Goal: Navigation & Orientation: Find specific page/section

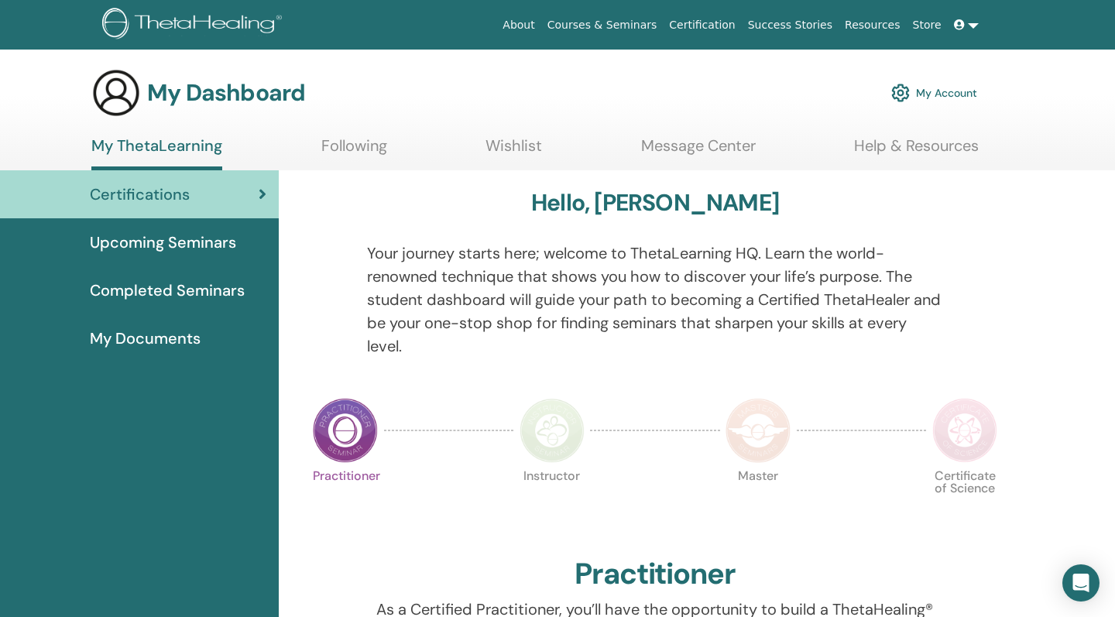
click at [176, 295] on span "Completed Seminars" at bounding box center [167, 290] width 155 height 23
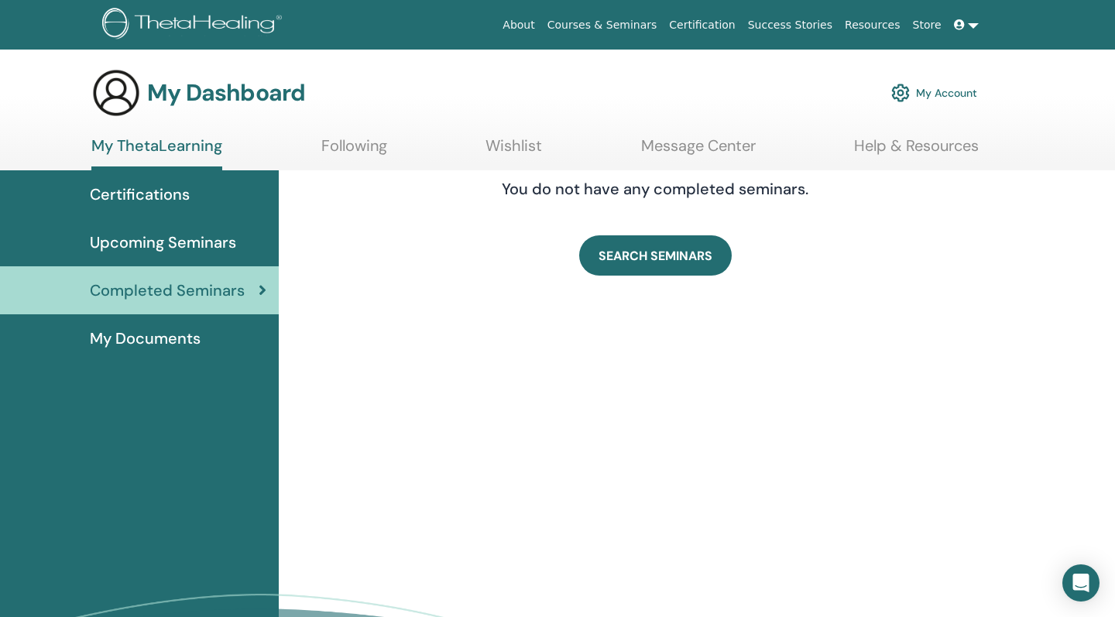
click at [156, 199] on span "Certifications" at bounding box center [140, 194] width 100 height 23
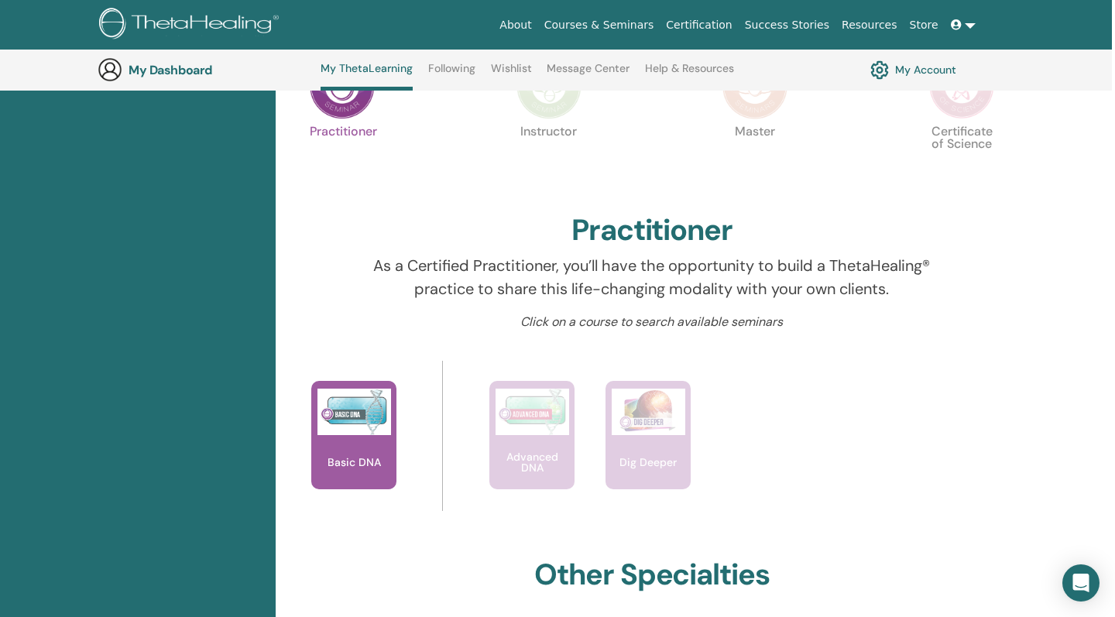
scroll to position [538, 3]
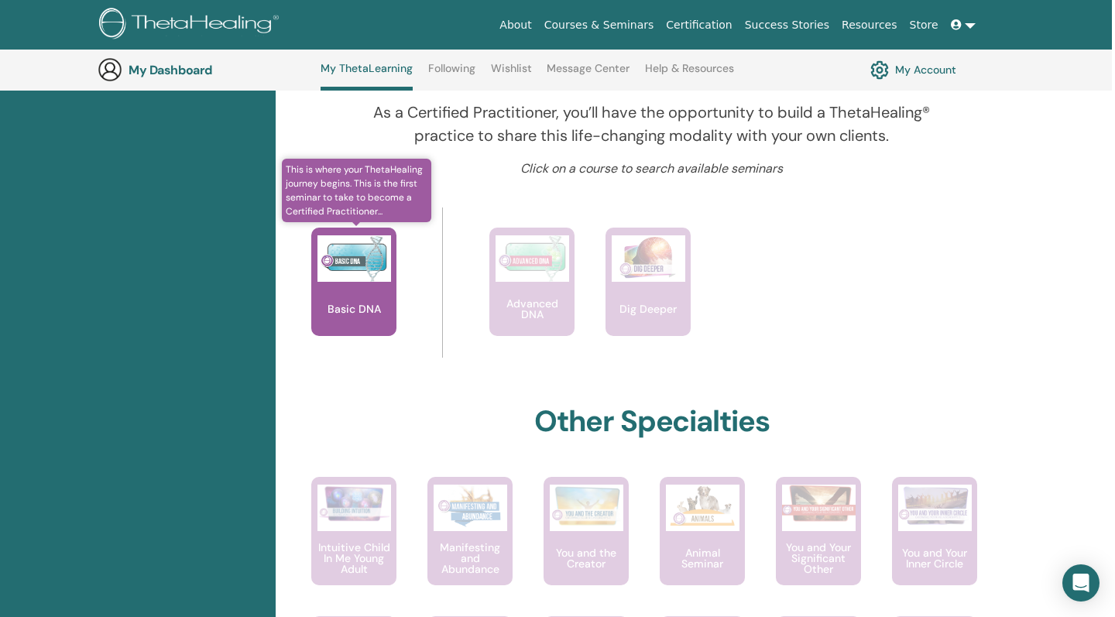
click at [353, 269] on img at bounding box center [354, 258] width 74 height 46
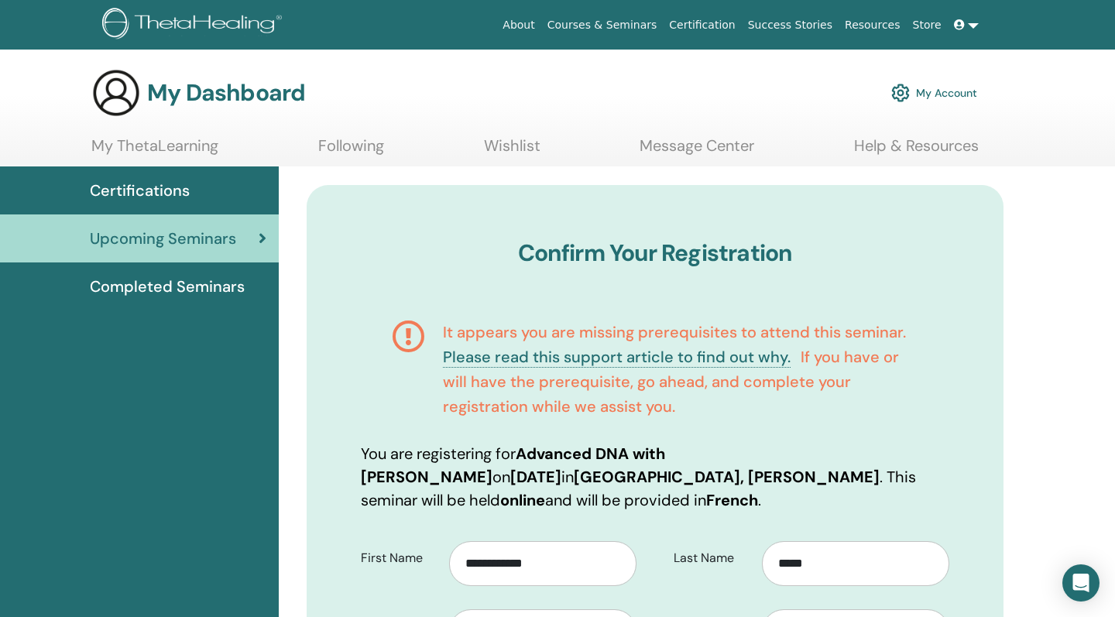
click at [162, 284] on span "Completed Seminars" at bounding box center [167, 286] width 155 height 23
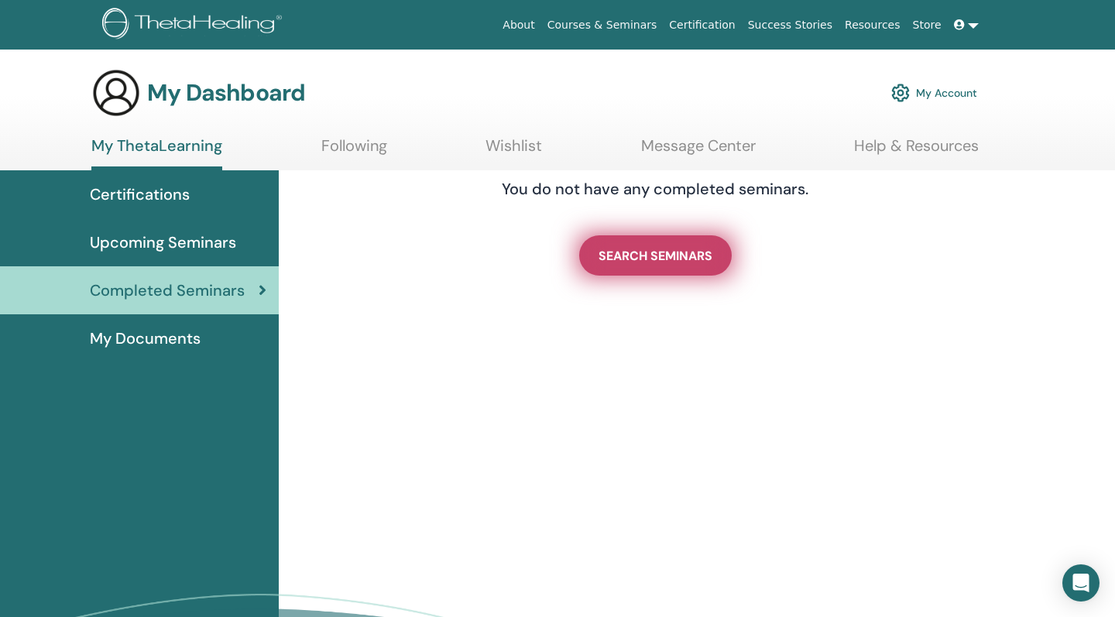
click at [671, 264] on link "SEARCH SEMINARS" at bounding box center [655, 255] width 152 height 40
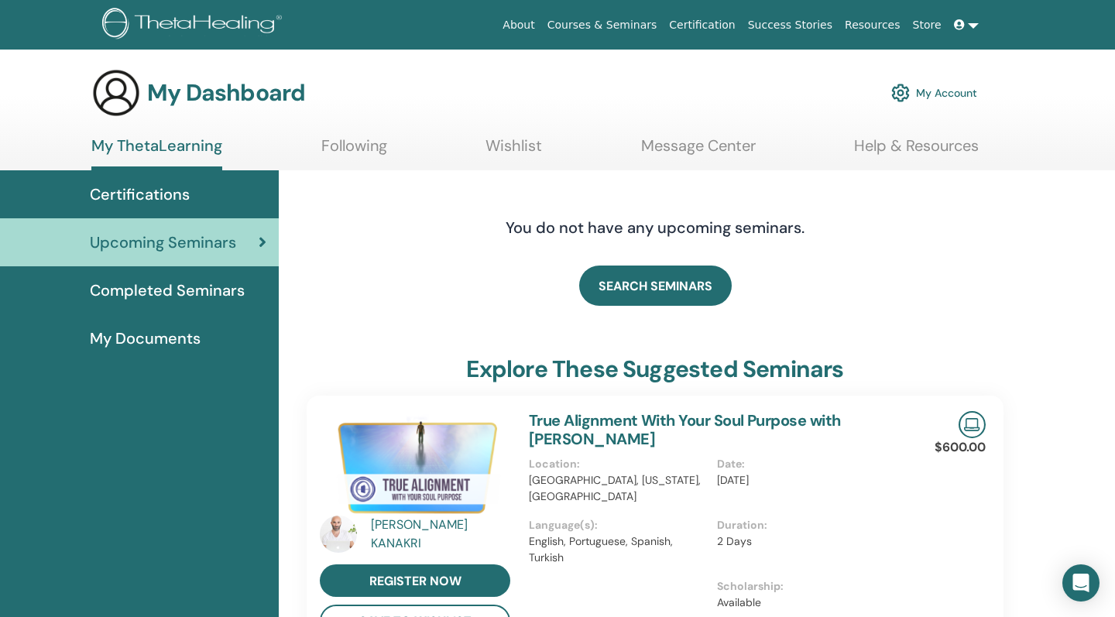
click at [171, 294] on span "Completed Seminars" at bounding box center [167, 290] width 155 height 23
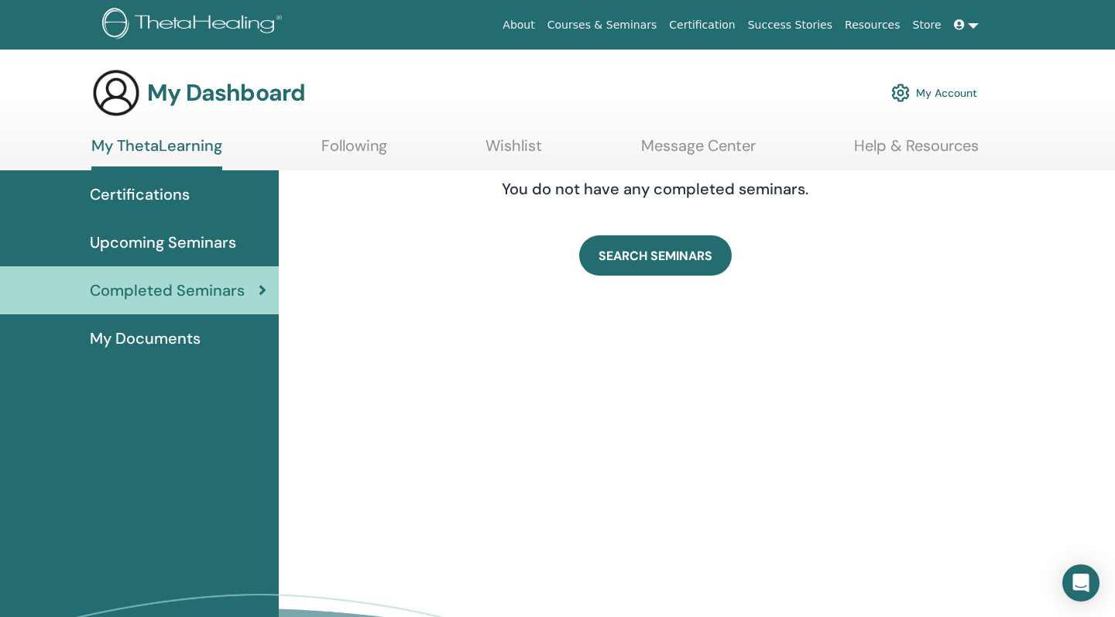
click at [156, 196] on span "Certifications" at bounding box center [140, 194] width 100 height 23
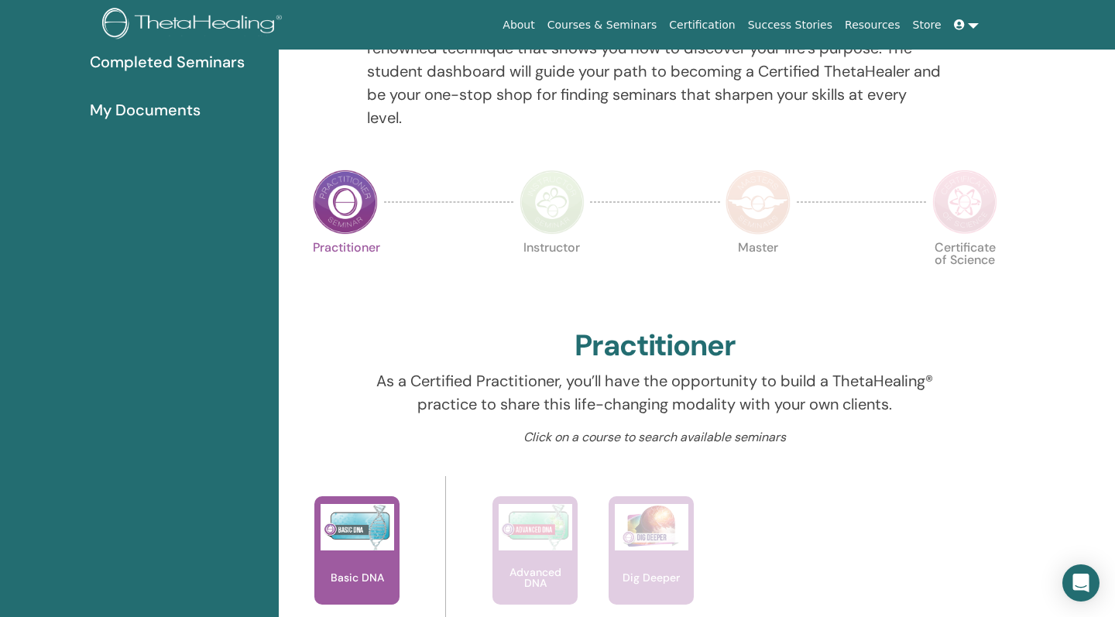
scroll to position [36, 0]
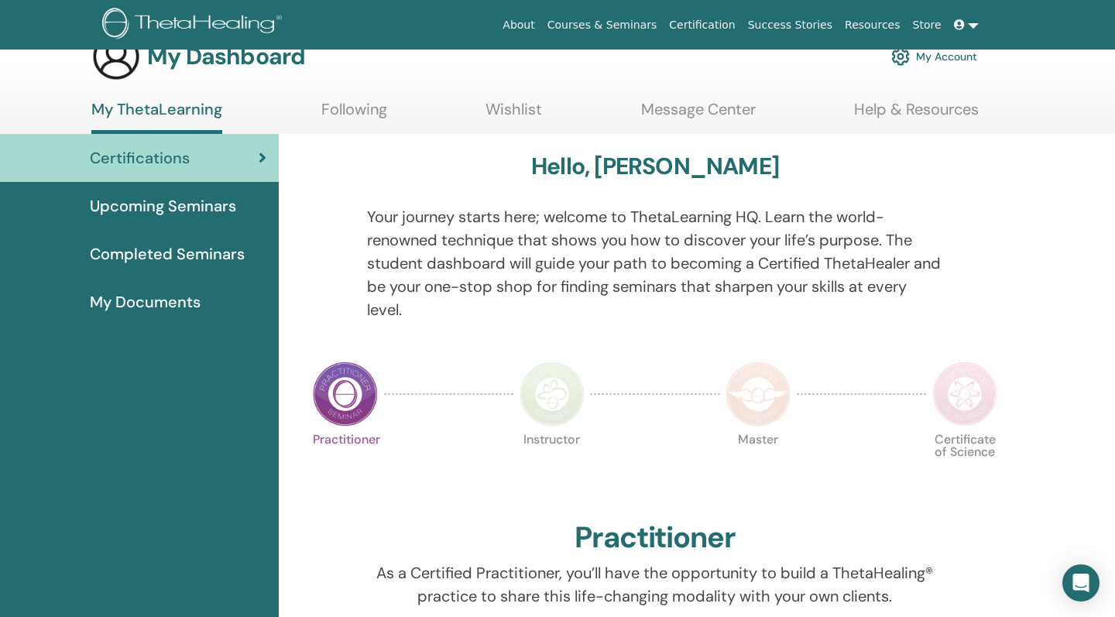
click at [540, 403] on img at bounding box center [551, 393] width 65 height 65
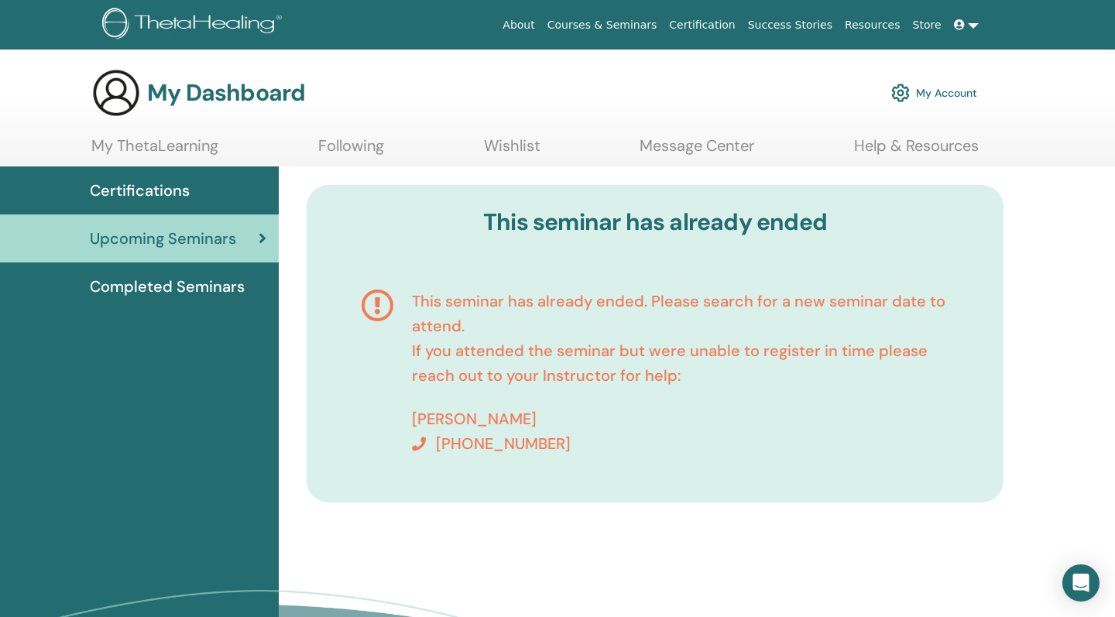
click at [167, 200] on span "Certifications" at bounding box center [140, 190] width 100 height 23
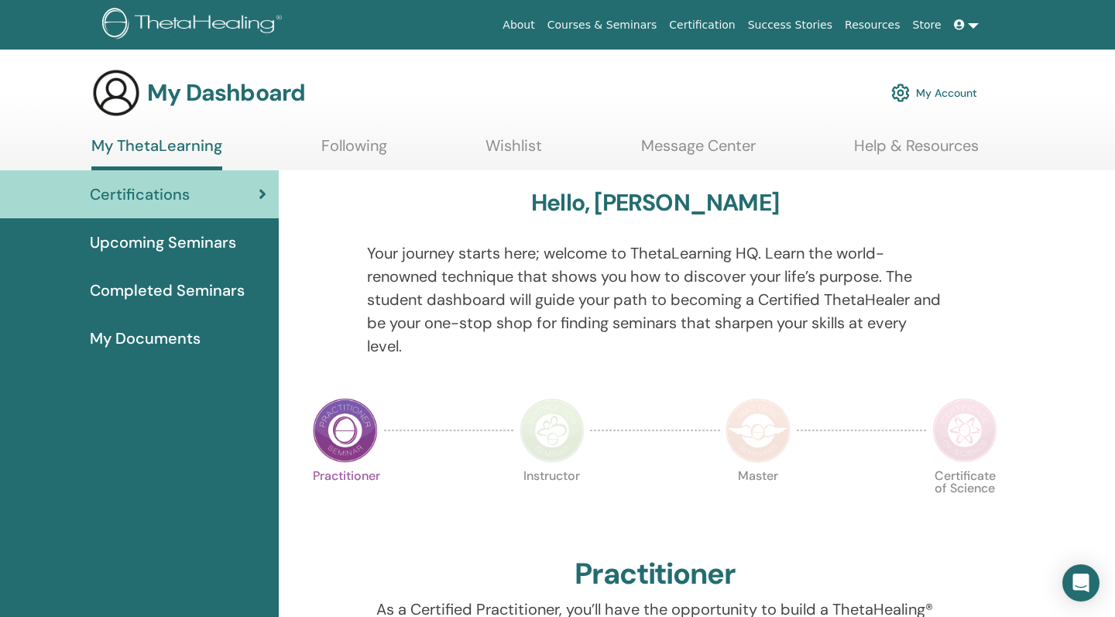
click at [200, 296] on span "Completed Seminars" at bounding box center [167, 290] width 155 height 23
